Goal: Transaction & Acquisition: Purchase product/service

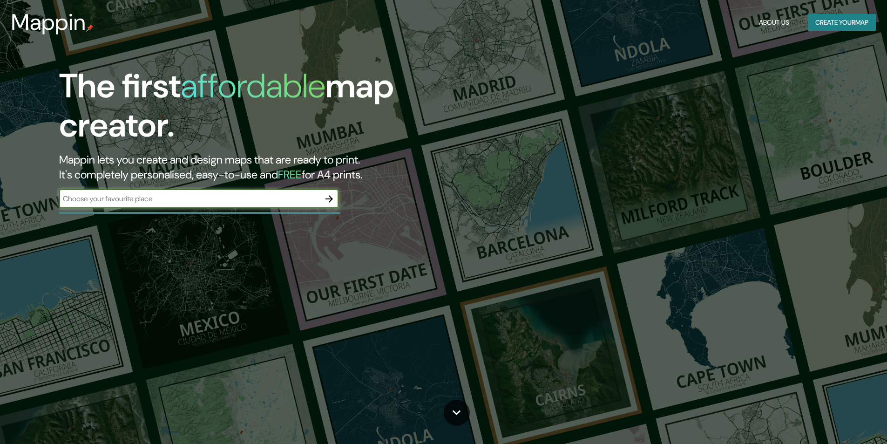
click at [193, 199] on input "text" at bounding box center [189, 198] width 261 height 11
type input "P"
type input "[GEOGRAPHIC_DATA]"
click at [332, 195] on icon "button" at bounding box center [328, 198] width 11 height 11
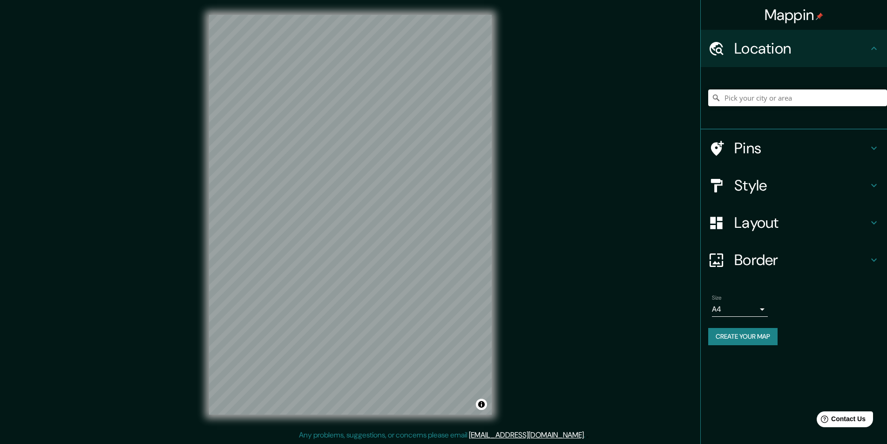
click at [534, 188] on div "Mappin Location Pins Style Layout Border Choose a border. Hint : you can make l…" at bounding box center [443, 222] width 887 height 444
click at [786, 99] on input "Pick your city or area" at bounding box center [797, 97] width 179 height 17
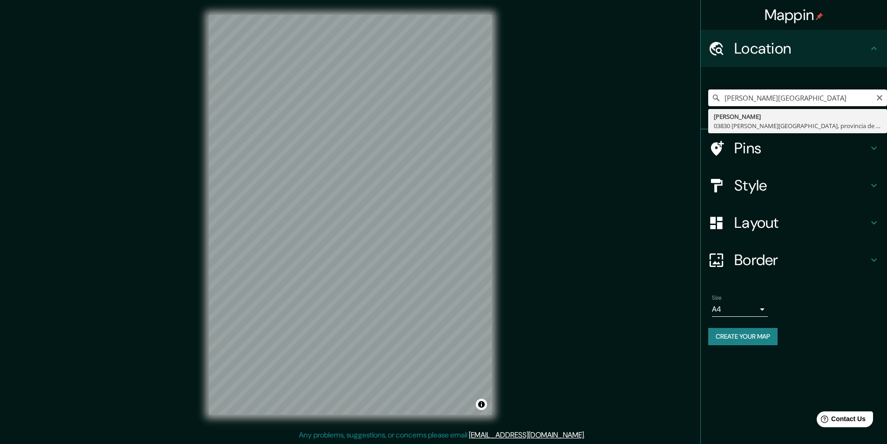
drag, startPoint x: 847, startPoint y: 99, endPoint x: 631, endPoint y: 161, distance: 224.5
click at [631, 161] on div "Mappin Location [PERSON_NAME][GEOGRAPHIC_DATA][PERSON_NAME] [PERSON_NAME][GEOGR…" at bounding box center [443, 222] width 887 height 444
type input "[PERSON_NAME][GEOGRAPHIC_DATA]"
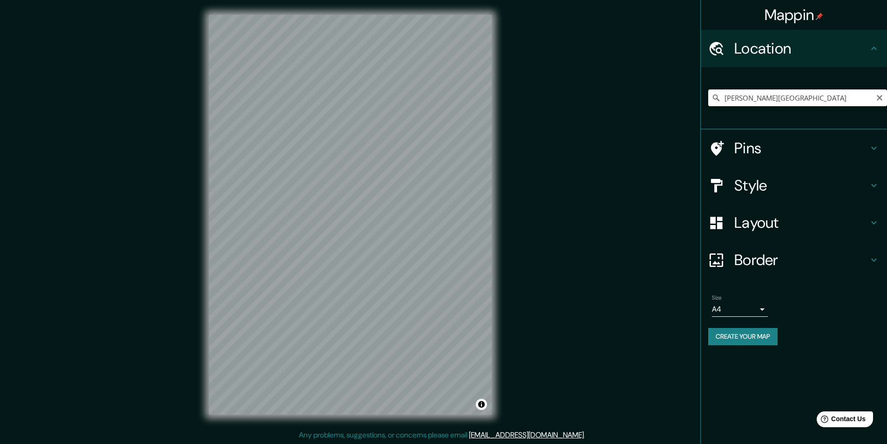
click at [872, 183] on icon at bounding box center [873, 185] width 11 height 11
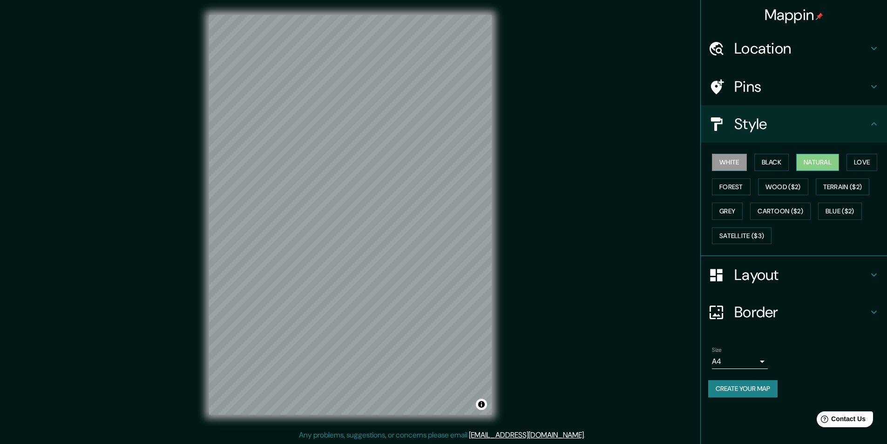
click at [813, 156] on button "Natural" at bounding box center [817, 162] width 43 height 17
click at [862, 165] on button "Love" at bounding box center [861, 162] width 31 height 17
click at [730, 184] on button "Forest" at bounding box center [731, 186] width 39 height 17
click at [789, 188] on button "Wood ($2)" at bounding box center [783, 186] width 50 height 17
drag, startPoint x: 848, startPoint y: 185, endPoint x: 828, endPoint y: 190, distance: 20.1
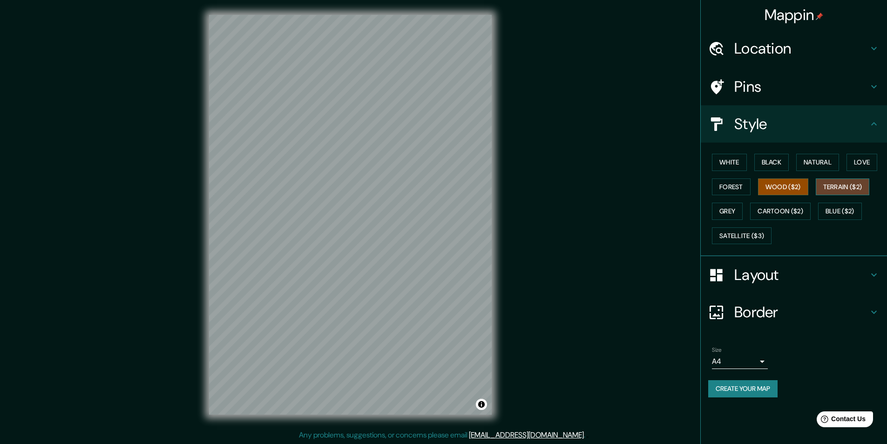
click at [847, 186] on button "Terrain ($2)" at bounding box center [842, 186] width 54 height 17
click at [730, 207] on button "Grey" at bounding box center [727, 210] width 31 height 17
click at [861, 185] on button "Terrain ($2)" at bounding box center [842, 186] width 54 height 17
click at [856, 168] on button "Love" at bounding box center [861, 162] width 31 height 17
click at [802, 165] on button "Natural" at bounding box center [817, 162] width 43 height 17
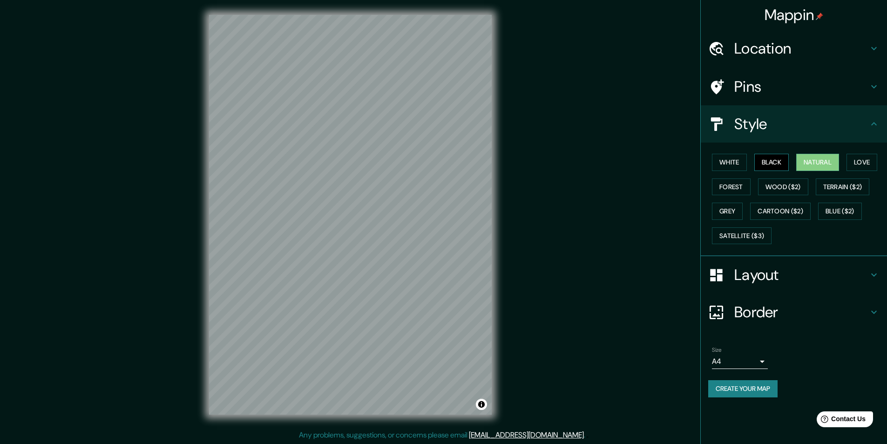
click at [770, 159] on button "Black" at bounding box center [771, 162] width 35 height 17
click at [743, 165] on button "White" at bounding box center [729, 162] width 35 height 17
click at [808, 159] on button "Natural" at bounding box center [817, 162] width 43 height 17
click at [174, 92] on div "Mappin Location [PERSON_NAME][GEOGRAPHIC_DATA][PERSON_NAME] [PERSON_NAME][GEOGR…" at bounding box center [443, 222] width 887 height 444
